Goal: Information Seeking & Learning: Learn about a topic

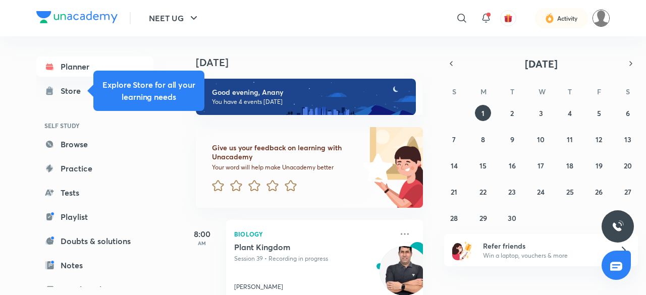
click at [609, 21] on img at bounding box center [601, 18] width 17 height 17
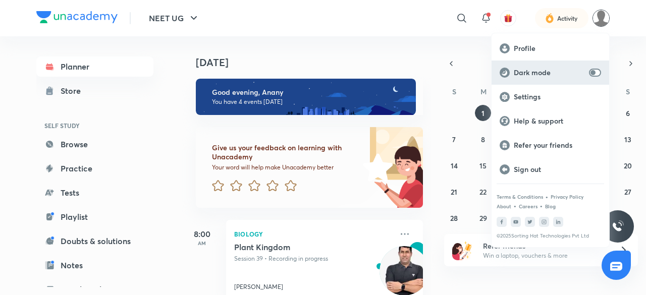
click at [598, 65] on div "Dark mode" at bounding box center [551, 73] width 118 height 24
checkbox input "true"
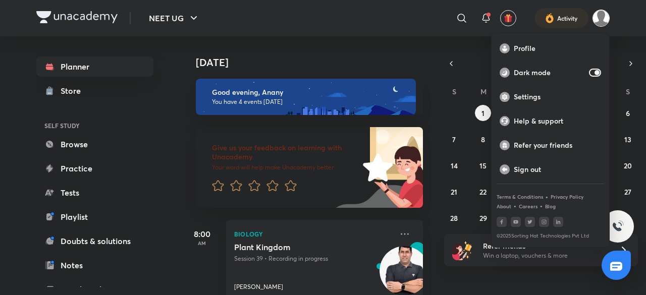
click at [601, 24] on div at bounding box center [323, 147] width 646 height 295
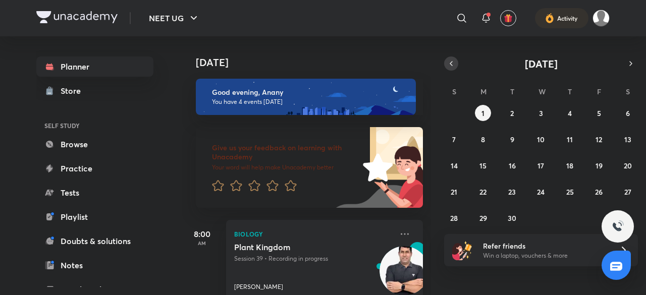
click at [457, 60] on button "button" at bounding box center [451, 64] width 14 height 14
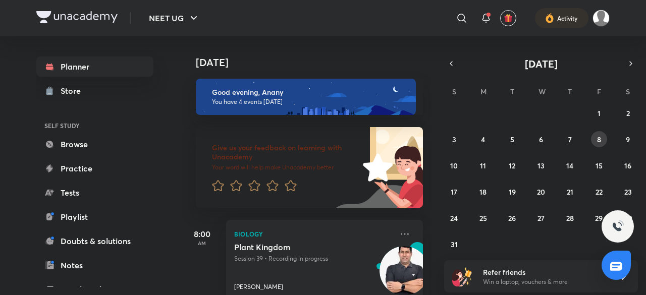
click at [597, 138] on abbr "8" at bounding box center [599, 140] width 4 height 10
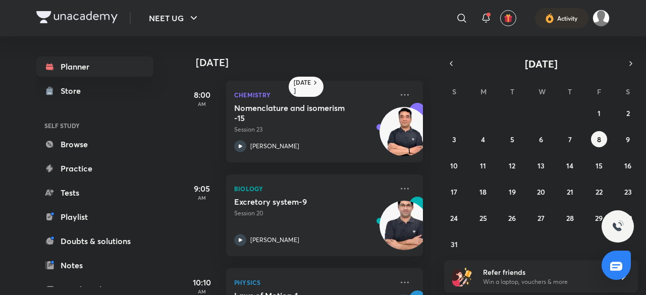
click at [532, 136] on div "27 28 29 30 31 1 2 3 4 5 6 7 8 9 10 11 12 13 14 15 16 17 18 19 20 21 22 23 24 2…" at bounding box center [541, 178] width 194 height 147
click at [542, 136] on abbr "6" at bounding box center [541, 140] width 4 height 10
click at [240, 236] on icon at bounding box center [240, 240] width 12 height 12
click at [567, 137] on button "7" at bounding box center [570, 139] width 16 height 16
click at [242, 230] on div "Excretory system-8 Session 19 Prem Shankar Pandey" at bounding box center [313, 221] width 159 height 49
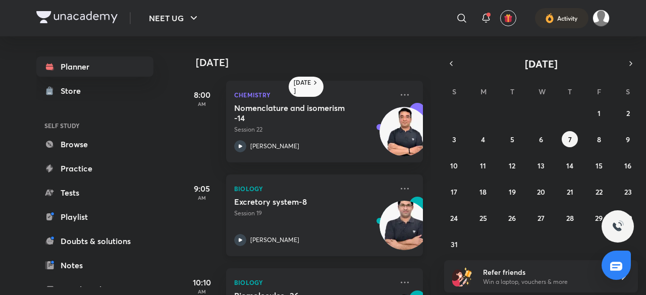
click at [243, 237] on icon at bounding box center [240, 240] width 12 height 12
click at [247, 234] on div "Excretory system-8 Session 19 Prem Shankar Pandey" at bounding box center [313, 221] width 159 height 49
click at [602, 144] on button "8" at bounding box center [599, 139] width 16 height 16
click at [243, 235] on icon at bounding box center [240, 240] width 12 height 12
click at [242, 235] on icon at bounding box center [240, 240] width 12 height 12
